Goal: Find specific page/section: Find specific page/section

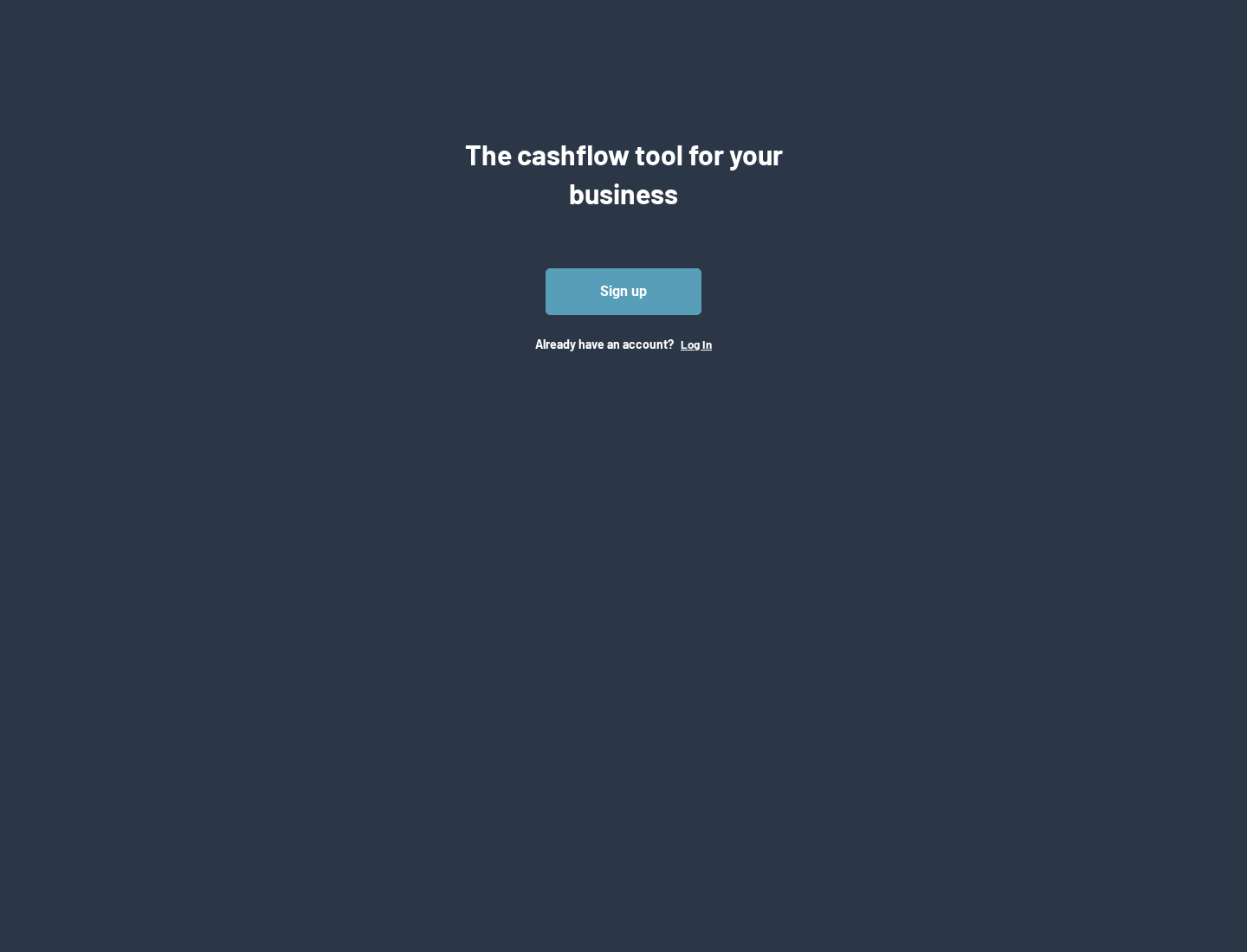
click at [695, 343] on button "Log In" at bounding box center [695, 344] width 31 height 14
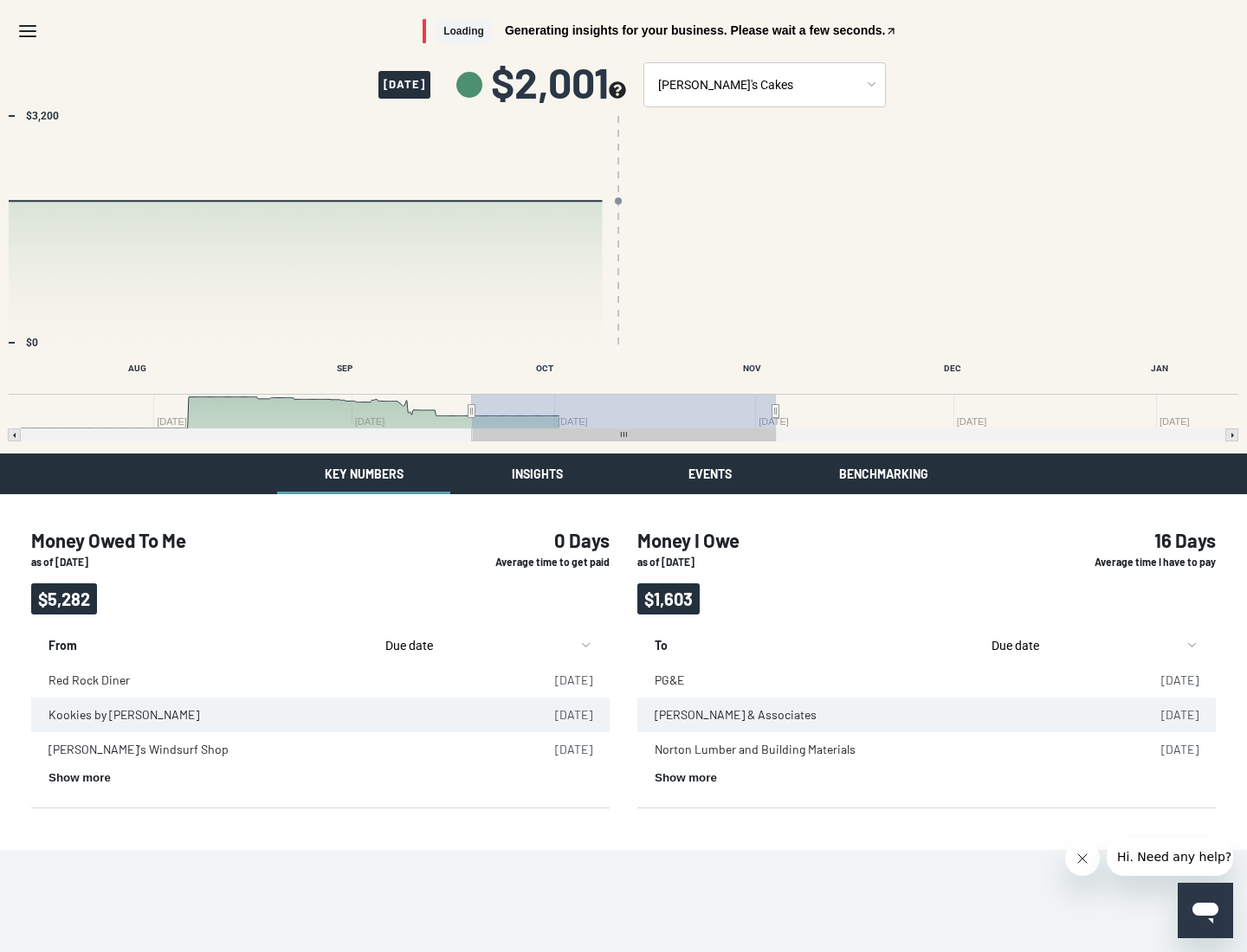
click at [537, 474] on button "Insights" at bounding box center [537, 474] width 174 height 40
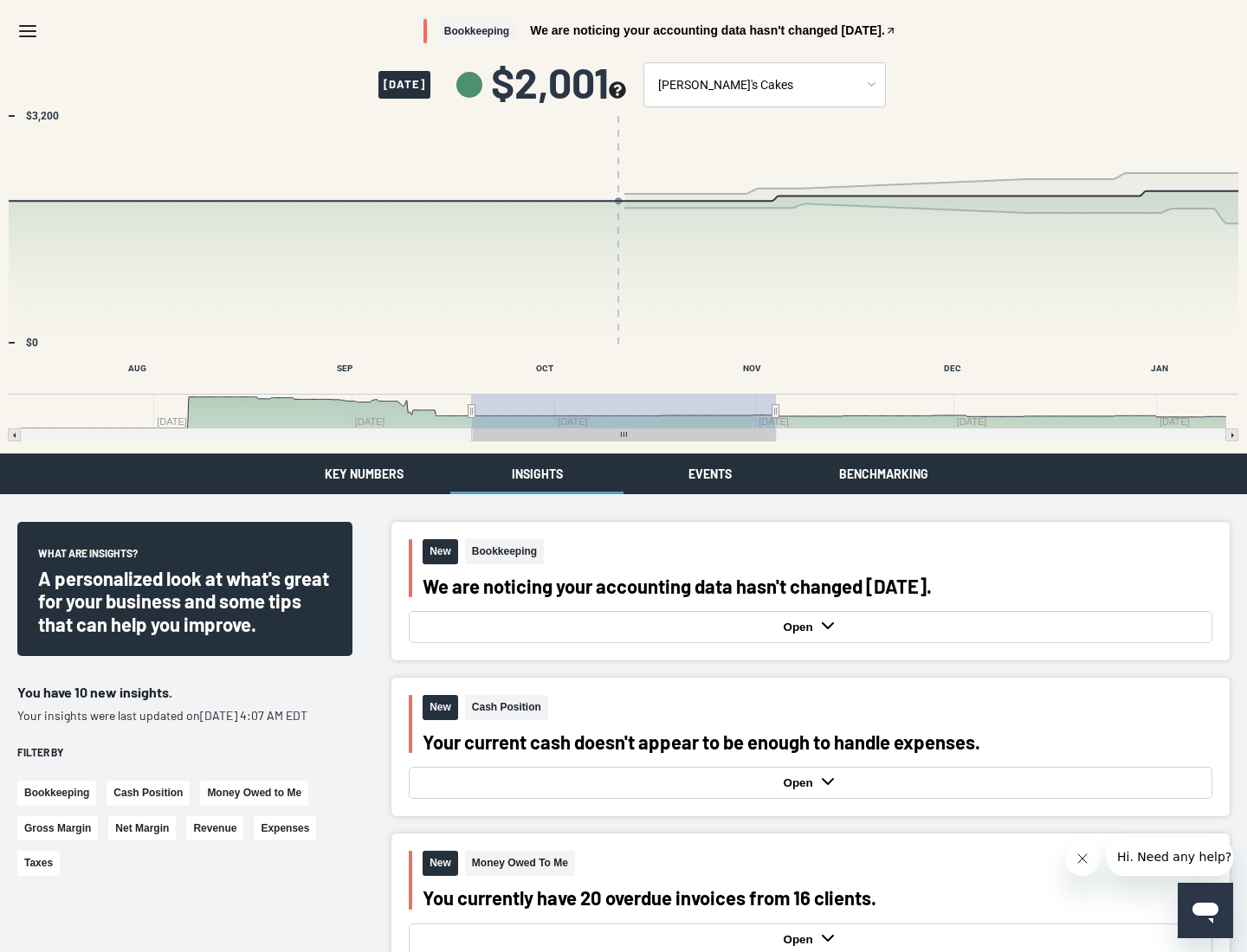
click at [710, 474] on button "Events" at bounding box center [710, 474] width 174 height 40
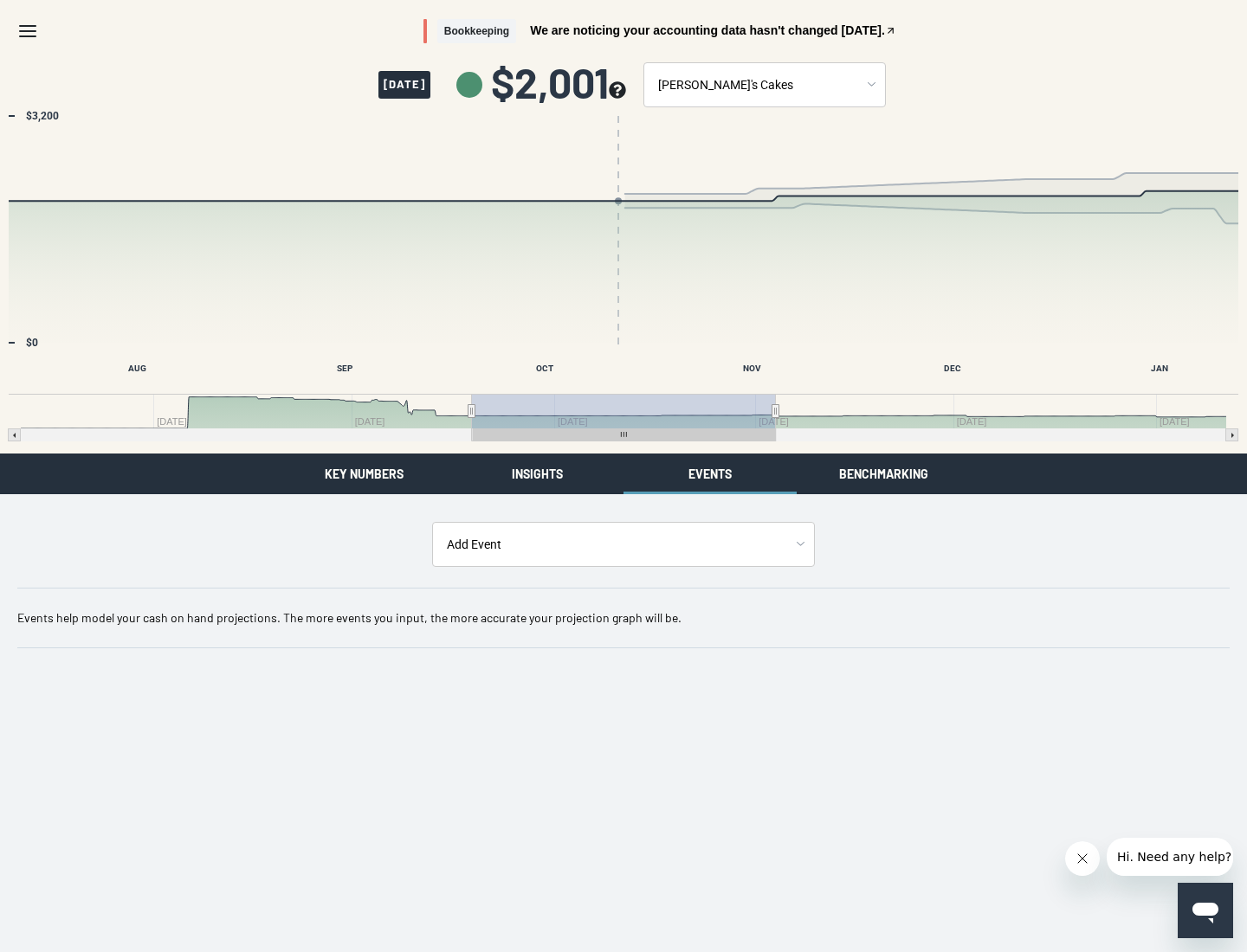
click at [883, 474] on button "Benchmarking" at bounding box center [883, 474] width 174 height 40
